Goal: Find specific page/section: Find specific page/section

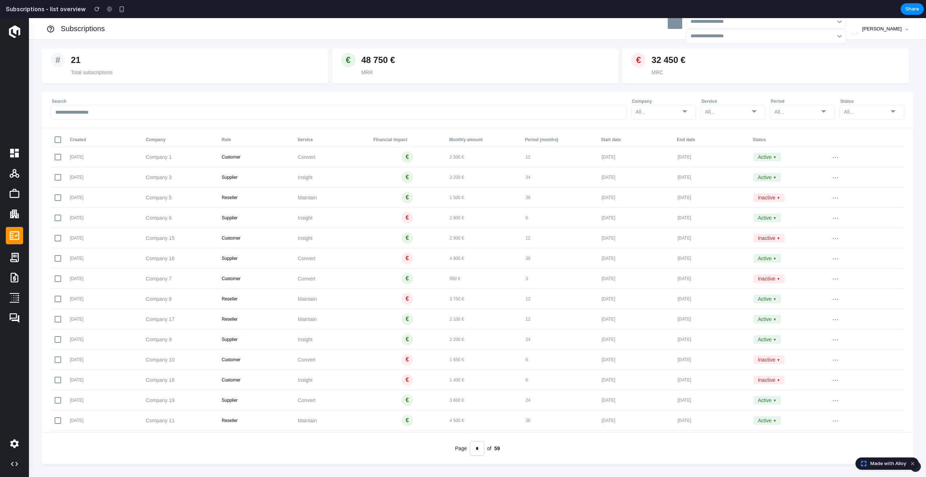
click at [390, 61] on h3 "48 750 €" at bounding box center [479, 60] width 236 height 12
click at [385, 61] on h3 "48 750 €" at bounding box center [479, 60] width 236 height 12
click at [382, 61] on h3 "48 750 €" at bounding box center [479, 60] width 236 height 12
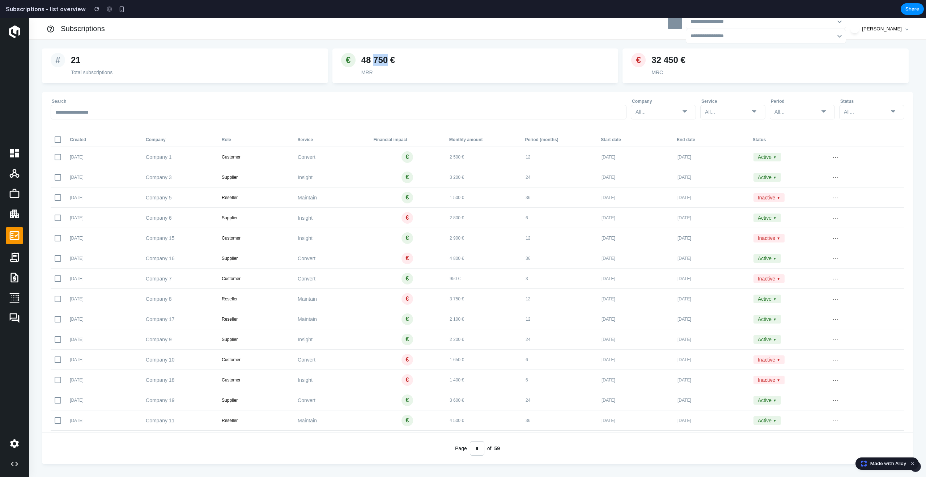
click at [382, 61] on h3 "48 750 €" at bounding box center [479, 60] width 236 height 12
click at [675, 117] on div "All..." at bounding box center [657, 112] width 45 height 10
click at [726, 109] on div "All..." at bounding box center [727, 112] width 45 height 10
click at [773, 111] on div "All..." at bounding box center [801, 112] width 65 height 14
click at [780, 111] on div "All..." at bounding box center [778, 111] width 9 height 7
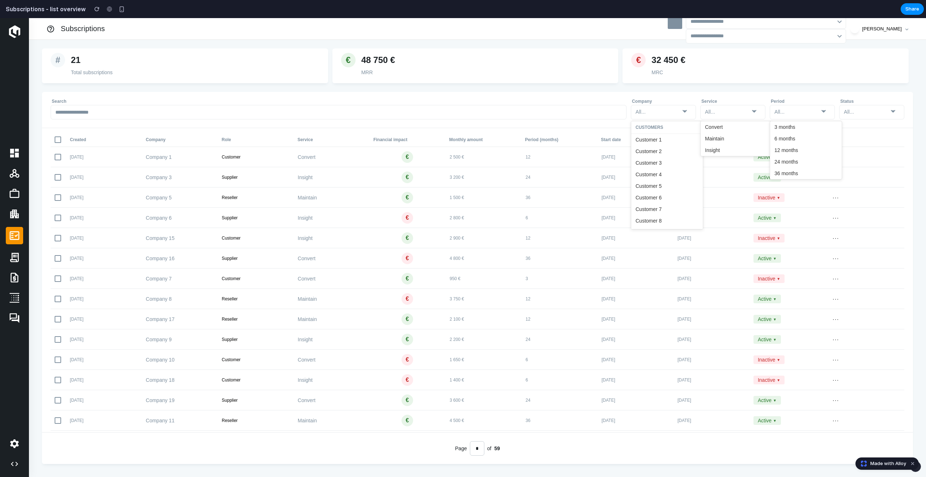
click at [591, 125] on div "Search Company All... Customers Customer 1 Customer 2 Customer 3 Customer 4 Cus…" at bounding box center [477, 110] width 875 height 36
click at [673, 114] on div "All..." at bounding box center [657, 112] width 45 height 10
click at [717, 114] on div "All..." at bounding box center [727, 112] width 45 height 10
click at [788, 116] on div "All..." at bounding box center [796, 112] width 45 height 10
